Goal: Check status

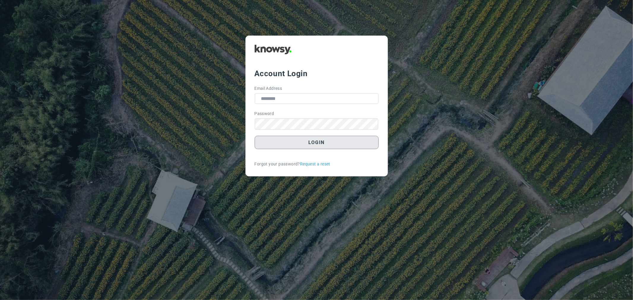
type input "**********"
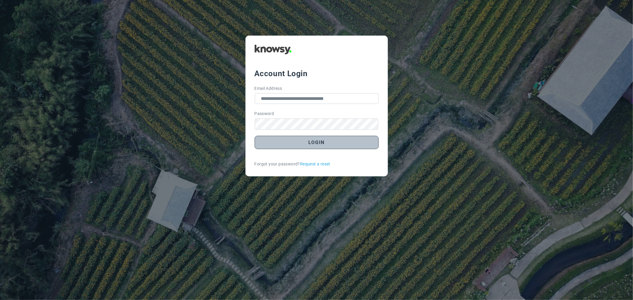
click at [338, 145] on button "Login" at bounding box center [317, 142] width 124 height 13
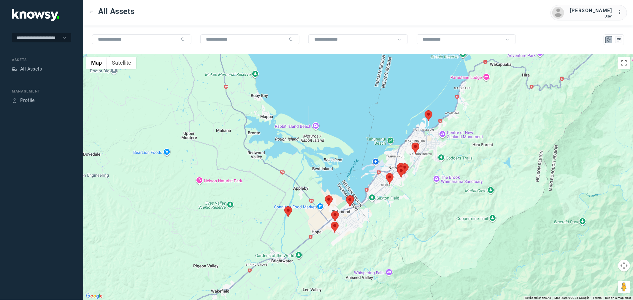
click at [425, 110] on area at bounding box center [425, 110] width 0 height 0
click at [331, 222] on area at bounding box center [331, 222] width 0 height 0
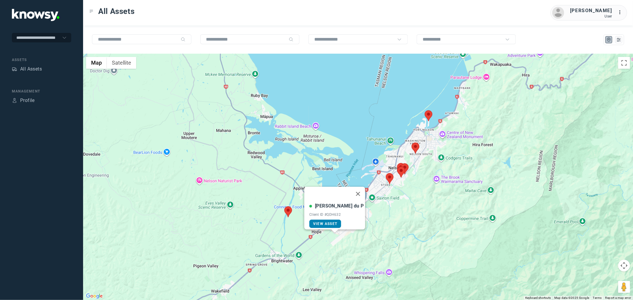
click at [337, 222] on span "View Asset" at bounding box center [325, 224] width 24 height 4
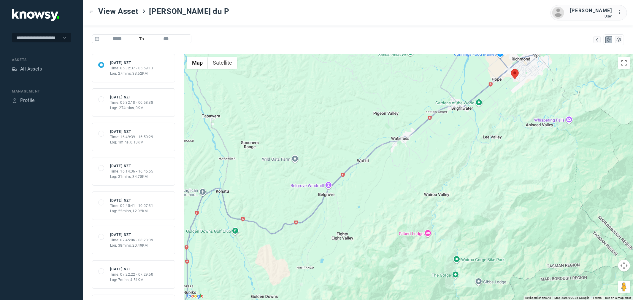
click at [117, 72] on div "Log: 27mins, 33.52KM" at bounding box center [131, 73] width 43 height 5
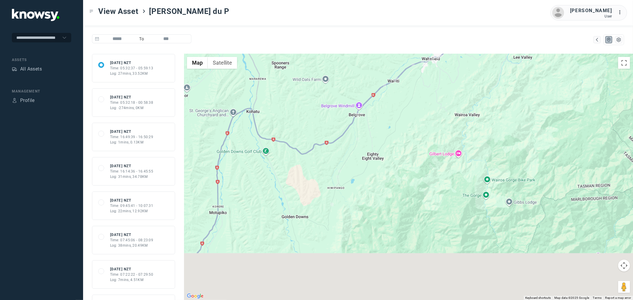
drag, startPoint x: 363, startPoint y: 204, endPoint x: 391, endPoint y: 133, distance: 76.2
click at [391, 133] on div at bounding box center [408, 177] width 449 height 246
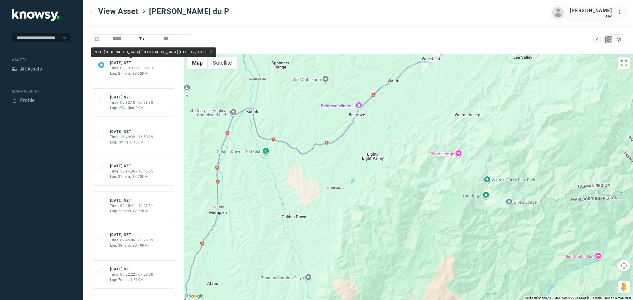
click at [123, 63] on div "[DATE] NZT" at bounding box center [131, 62] width 43 height 5
